Goal: Find specific page/section: Find specific page/section

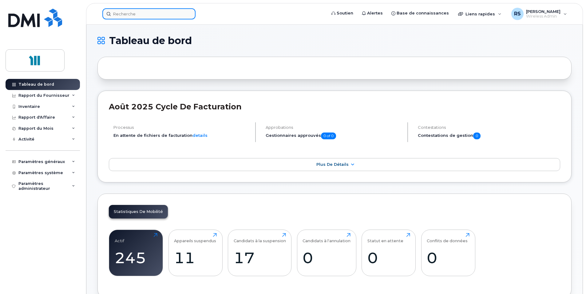
click at [138, 13] on input at bounding box center [148, 13] width 93 height 11
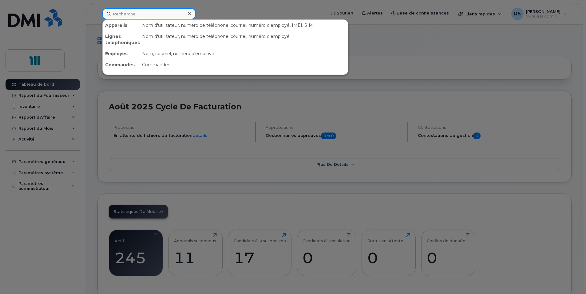
paste input "514-238-0948"
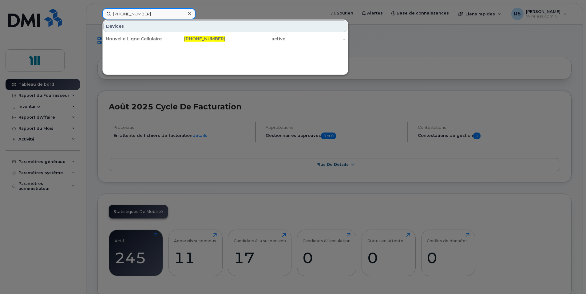
type input "514-238-0948"
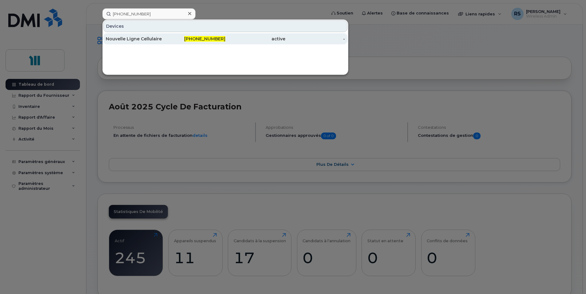
click at [145, 38] on div "Nouvelle Ligne Cellulaire" at bounding box center [136, 39] width 60 height 6
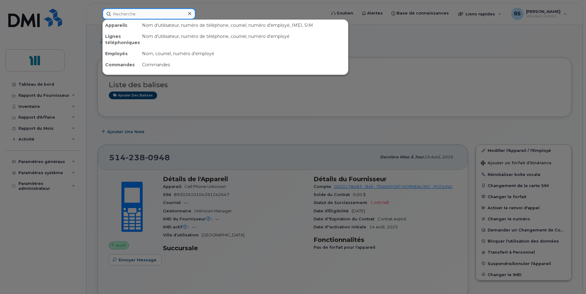
click at [123, 15] on input at bounding box center [148, 13] width 93 height 11
paste input "[PHONE_NUMBER]"
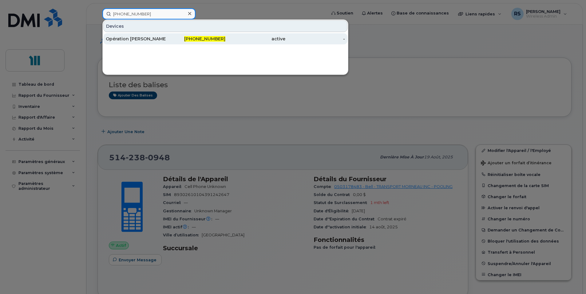
type input "[PHONE_NUMBER]"
click at [126, 38] on div "Opération [PERSON_NAME] [PERSON_NAME]" at bounding box center [136, 39] width 60 height 6
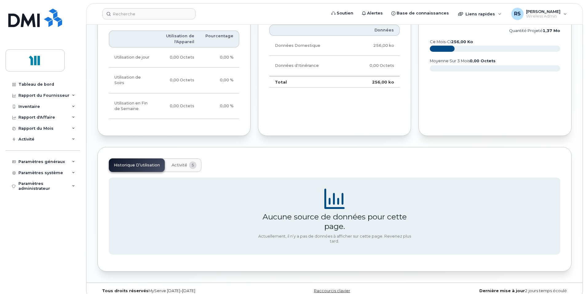
scroll to position [313, 0]
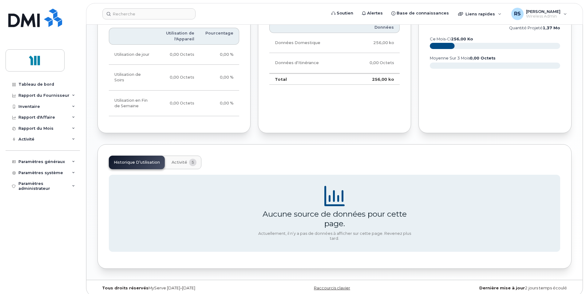
click at [328, 209] on div "Aucune source de données pour cette page." at bounding box center [335, 218] width 154 height 19
click at [331, 196] on icon at bounding box center [335, 196] width 20 height 20
click at [175, 160] on span "Activité" at bounding box center [180, 162] width 16 height 5
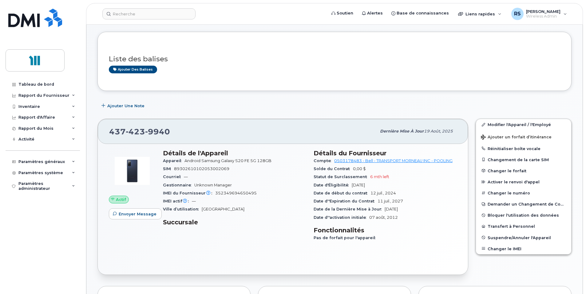
scroll to position [0, 0]
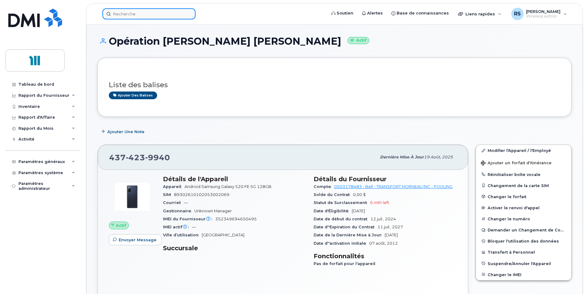
click at [138, 14] on input at bounding box center [148, 13] width 93 height 11
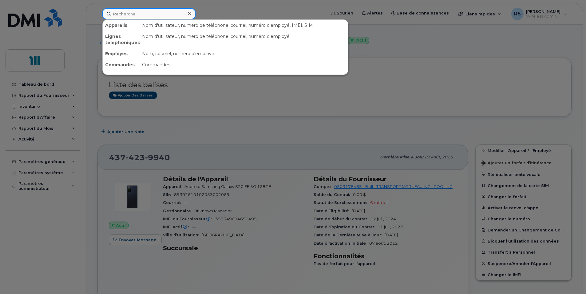
paste input "418-569-7488"
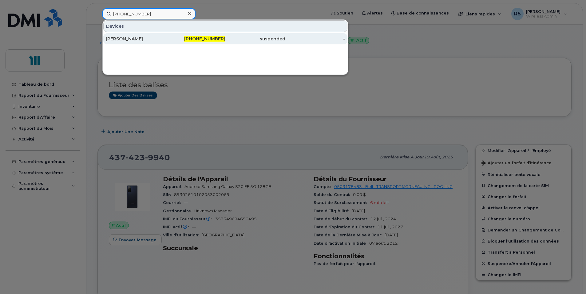
type input "418-569-7488"
click at [119, 36] on div "Dea Cyr" at bounding box center [136, 39] width 60 height 6
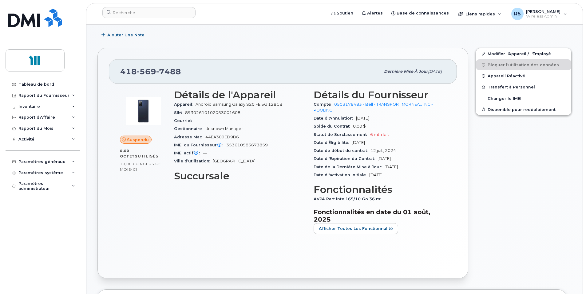
scroll to position [123, 0]
